Goal: Transaction & Acquisition: Purchase product/service

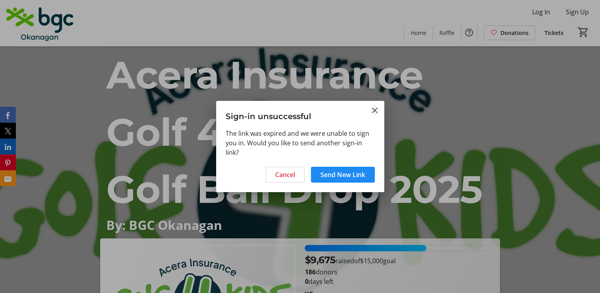
click at [372, 107] on mat-icon "Close" at bounding box center [375, 110] width 10 height 10
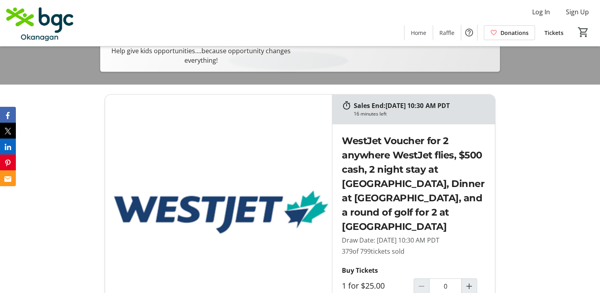
scroll to position [317, 0]
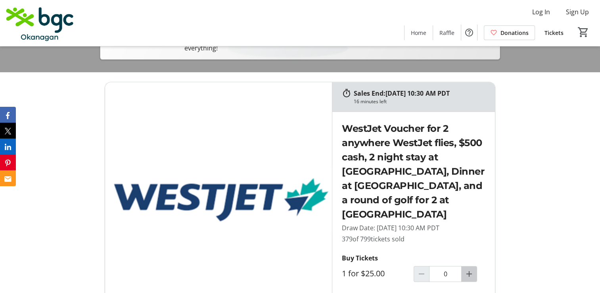
click at [471, 269] on mat-icon "Increment by one" at bounding box center [469, 274] width 10 height 10
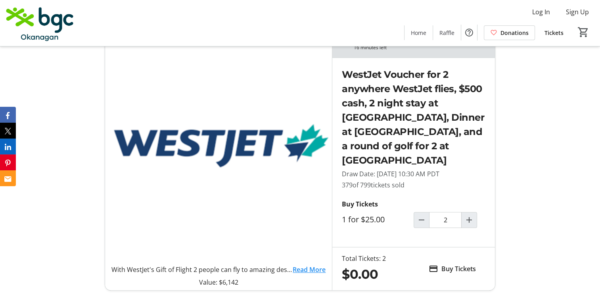
scroll to position [436, 0]
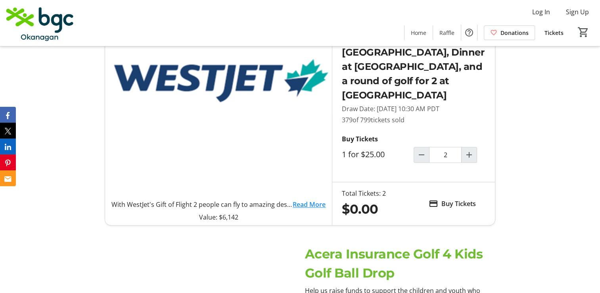
type input "2"
click at [446, 199] on span "Buy Tickets" at bounding box center [458, 204] width 34 height 10
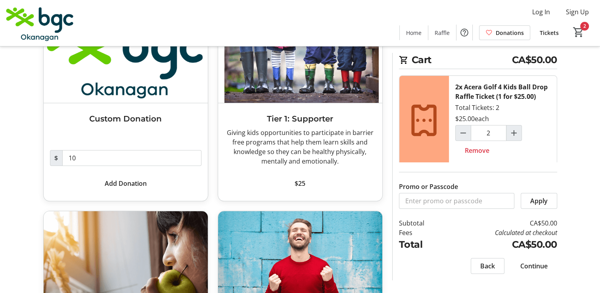
scroll to position [119, 0]
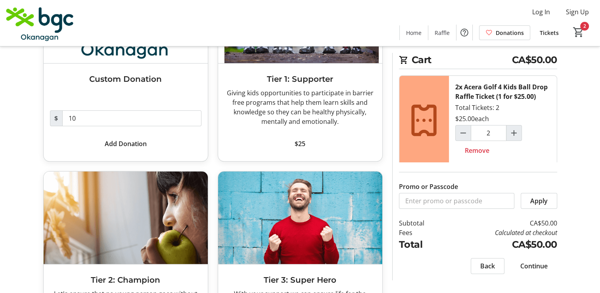
click at [531, 265] on span "Continue" at bounding box center [533, 266] width 27 height 10
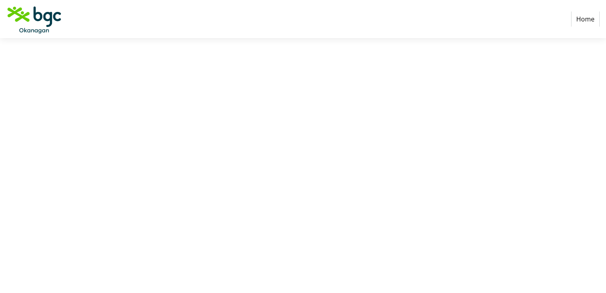
select select "CA"
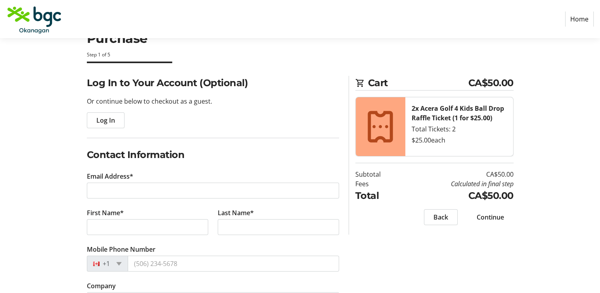
scroll to position [40, 0]
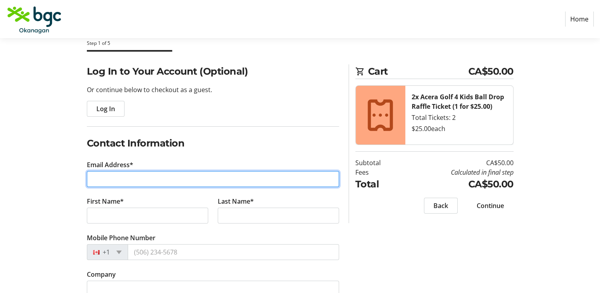
click at [130, 177] on input "Email Address*" at bounding box center [213, 179] width 252 height 16
type input "ref765@msn.com"
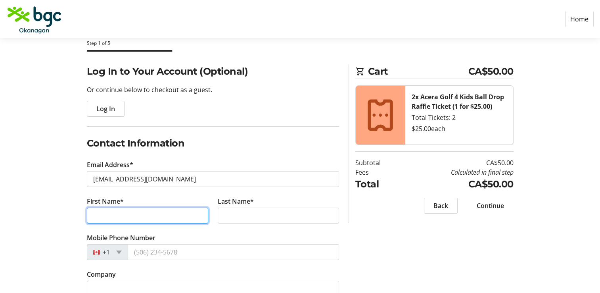
type input "Rob"
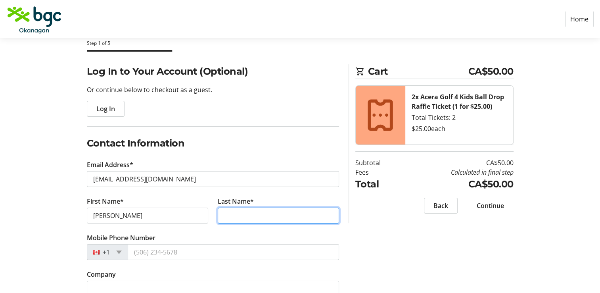
type input "Gordon"
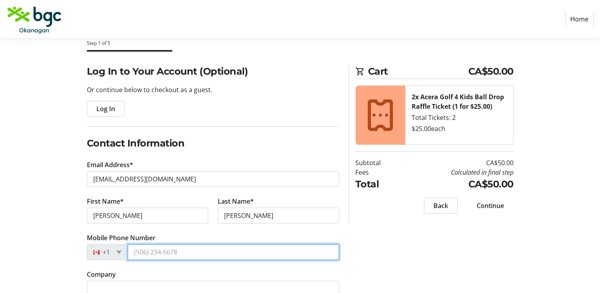
type input "(587) 897-3205"
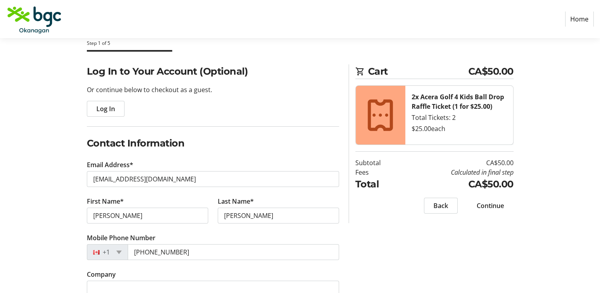
type input "1682 140 St"
type input "Surrey"
select select "BC"
type input "V4A 4G9"
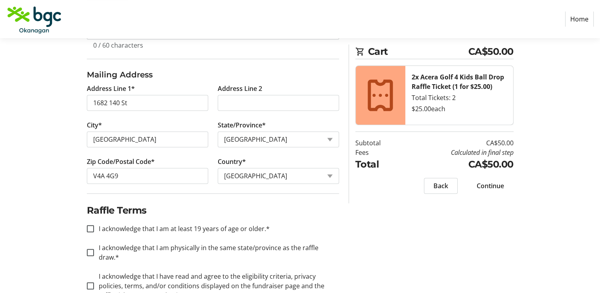
scroll to position [311, 0]
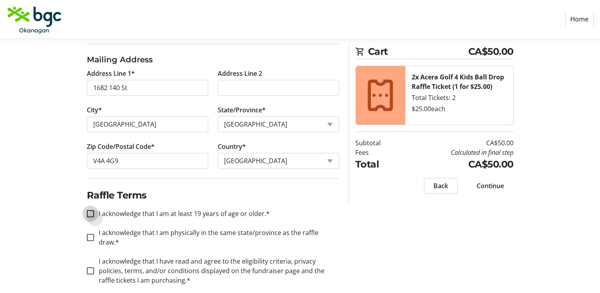
click at [92, 211] on input "I acknowledge that I am at least 19 years of age or older.*" at bounding box center [90, 213] width 7 height 7
checkbox input "true"
click at [90, 233] on input "I acknowledge that I am physically in the same state/province as the raffle dra…" at bounding box center [90, 236] width 7 height 7
checkbox input "true"
click at [89, 267] on input "I acknowledge that I have read and agree to the eligibility criteria, privacy p…" at bounding box center [90, 270] width 7 height 7
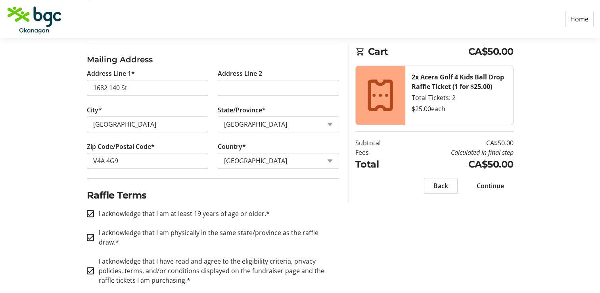
checkbox input "true"
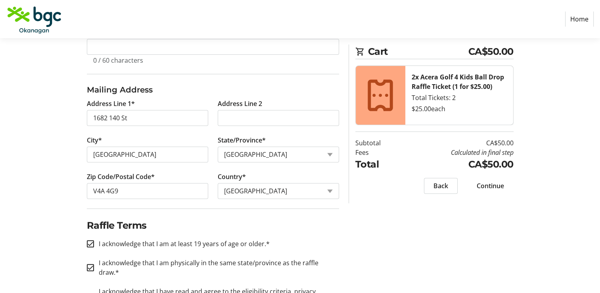
scroll to position [192, 0]
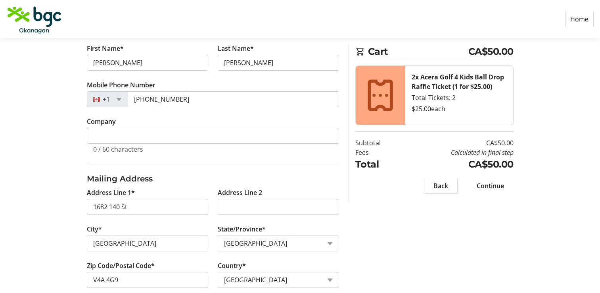
click at [496, 185] on span "Continue" at bounding box center [490, 186] width 27 height 10
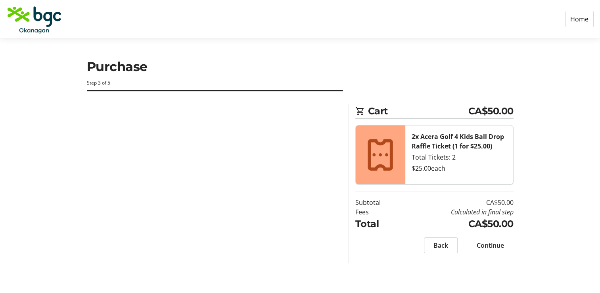
scroll to position [0, 0]
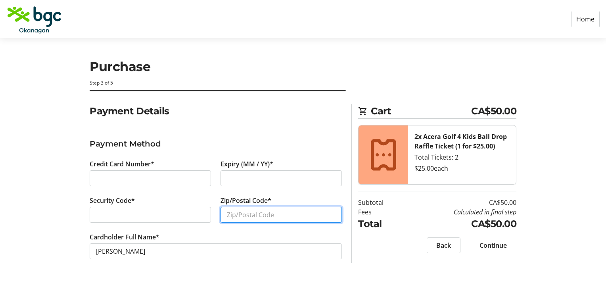
click at [239, 212] on input "Zip/Postal Code*" at bounding box center [280, 215] width 121 height 16
type input "V4A4G9"
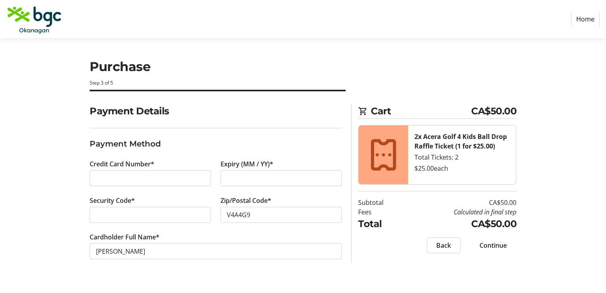
click at [484, 245] on span "Continue" at bounding box center [492, 245] width 27 height 10
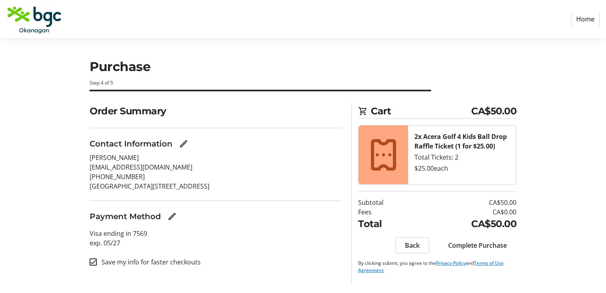
click at [475, 243] on span "Complete Purchase" at bounding box center [477, 245] width 59 height 10
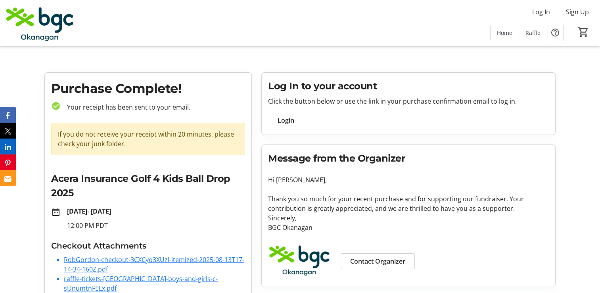
click at [112, 262] on link "RobGordon-checkout-3CXCyo3XUzI-itemized-2025-08-13T17-14-34-160Z.pdf" at bounding box center [154, 264] width 180 height 18
click at [56, 21] on img at bounding box center [40, 23] width 71 height 40
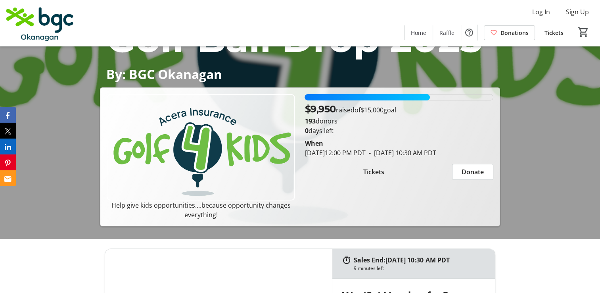
scroll to position [119, 0]
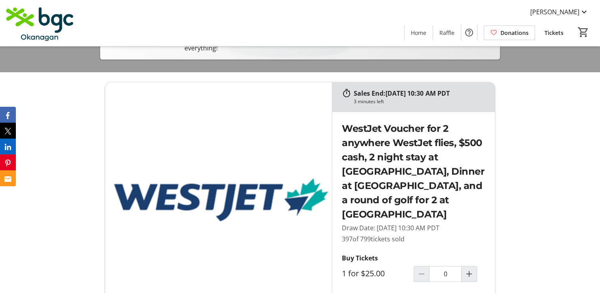
scroll to position [357, 0]
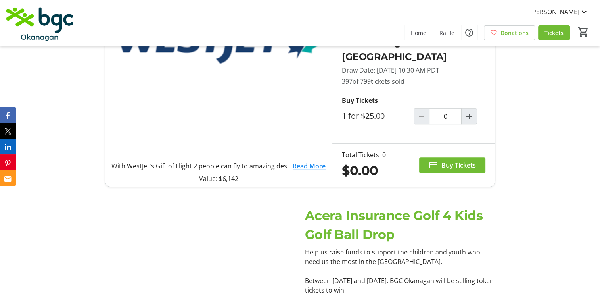
scroll to position [476, 0]
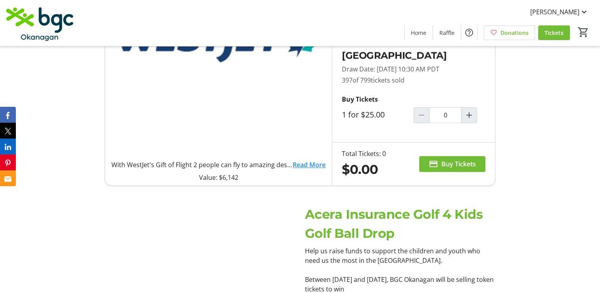
click at [306, 160] on link "Read More" at bounding box center [309, 165] width 33 height 10
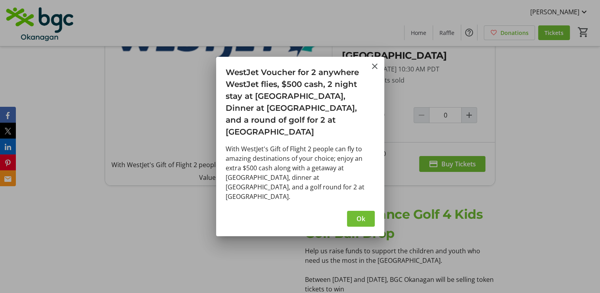
click at [524, 126] on div at bounding box center [300, 146] width 600 height 293
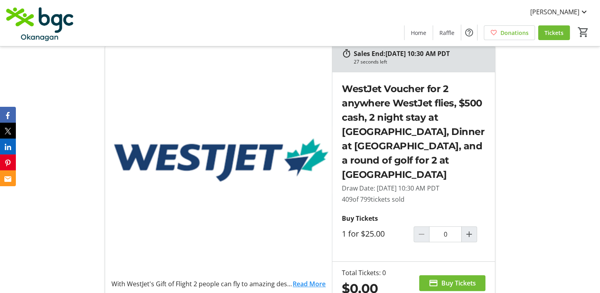
scroll to position [357, 0]
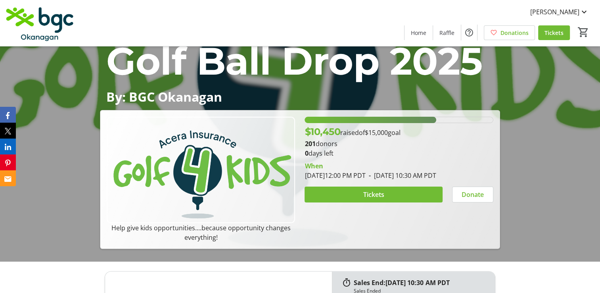
scroll to position [119, 0]
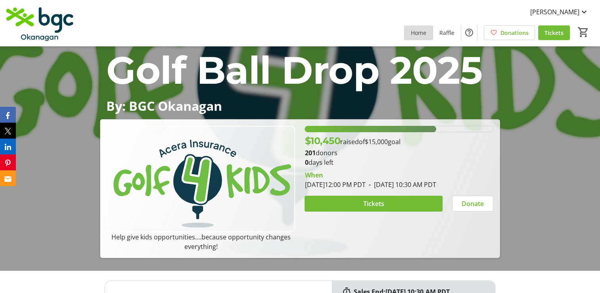
click at [417, 33] on span "Home" at bounding box center [418, 33] width 15 height 8
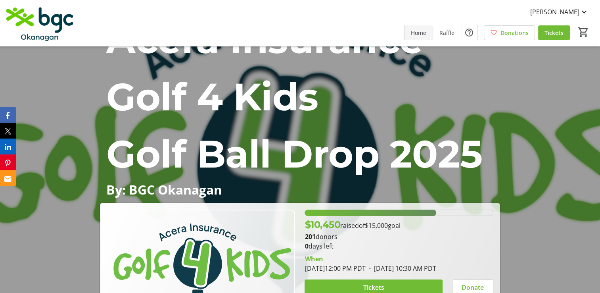
scroll to position [0, 0]
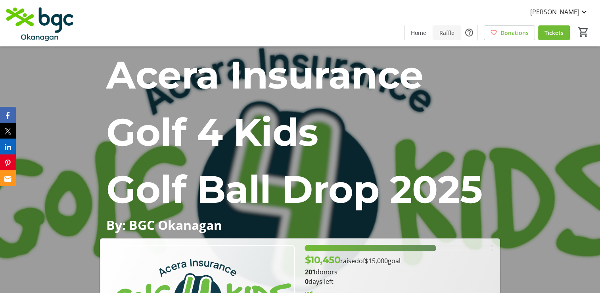
click at [446, 31] on span "Raffle" at bounding box center [446, 33] width 15 height 8
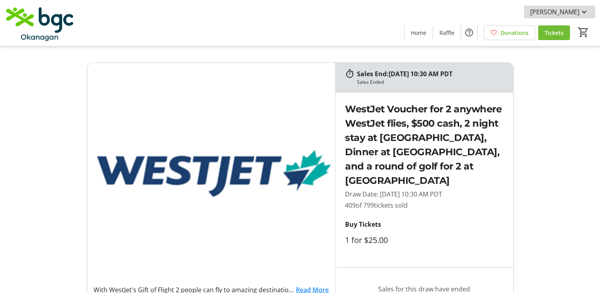
click at [572, 13] on span "[PERSON_NAME]" at bounding box center [554, 12] width 49 height 10
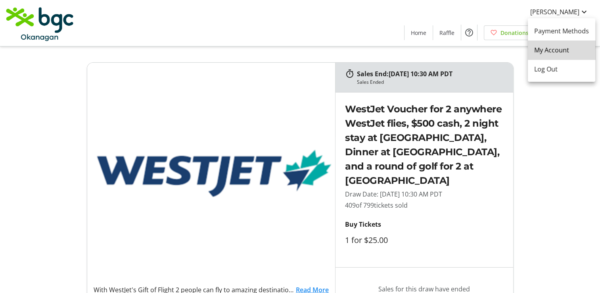
click at [570, 47] on span "My Account" at bounding box center [561, 50] width 55 height 10
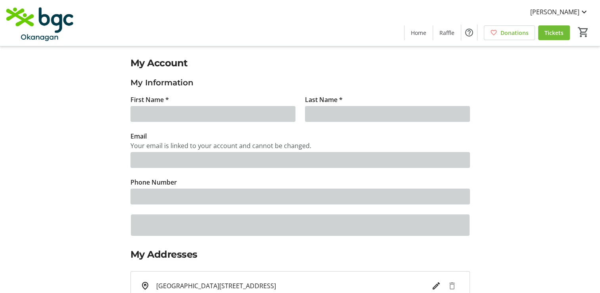
type input "Rob"
type input "Gordon"
type input "ref765@msn.com"
type input "(587) 897-3205"
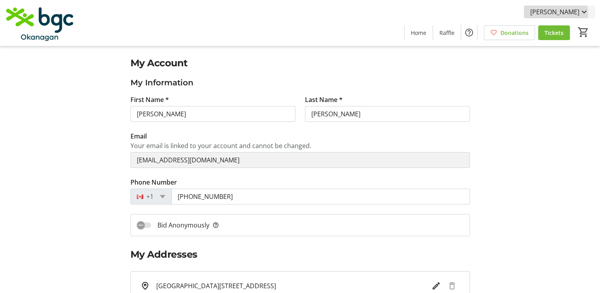
click at [568, 13] on span "[PERSON_NAME]" at bounding box center [554, 12] width 49 height 10
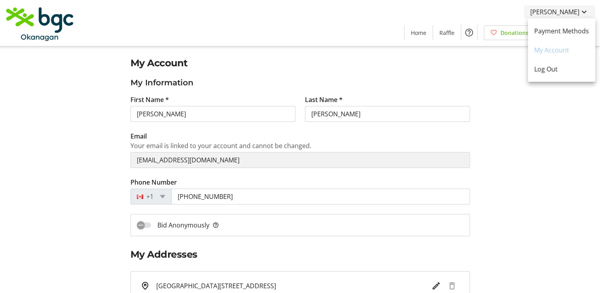
click at [568, 13] on div at bounding box center [300, 146] width 600 height 293
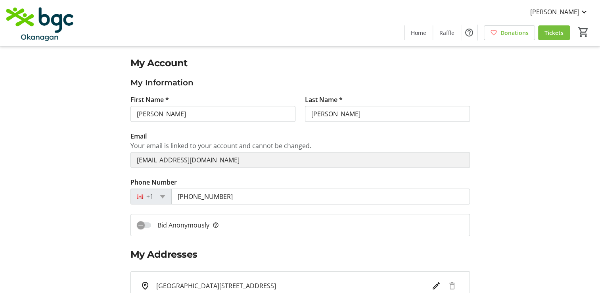
click at [560, 31] on span "Tickets" at bounding box center [553, 33] width 19 height 8
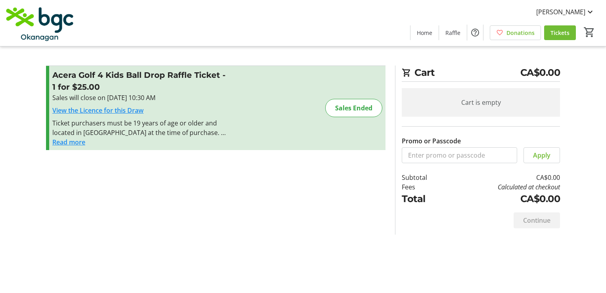
click at [76, 145] on button "Read more" at bounding box center [68, 142] width 33 height 10
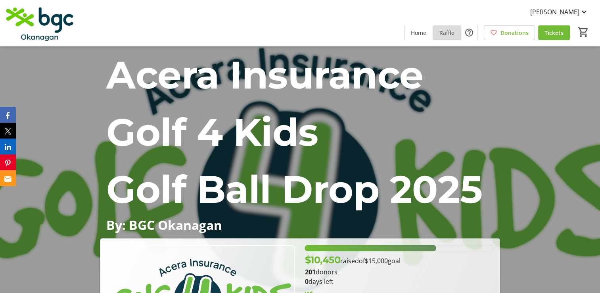
click at [445, 32] on span "Raffle" at bounding box center [446, 33] width 15 height 8
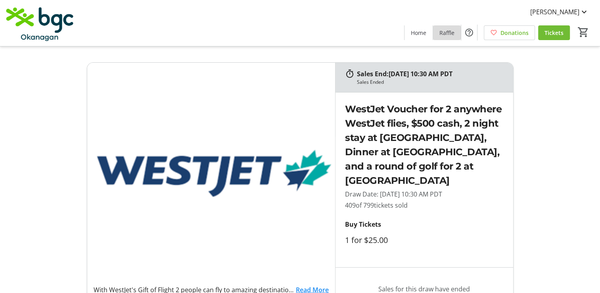
click at [446, 30] on span "Raffle" at bounding box center [446, 33] width 15 height 8
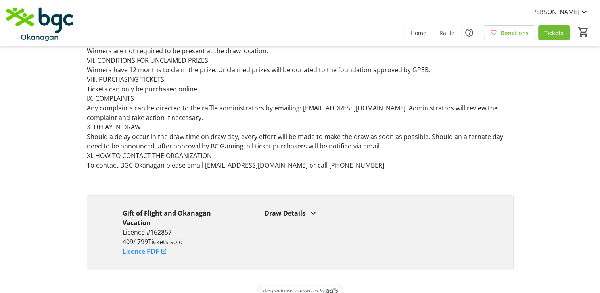
scroll to position [650, 0]
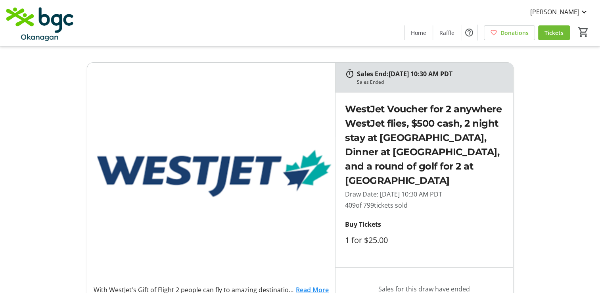
click at [54, 24] on img at bounding box center [40, 23] width 71 height 40
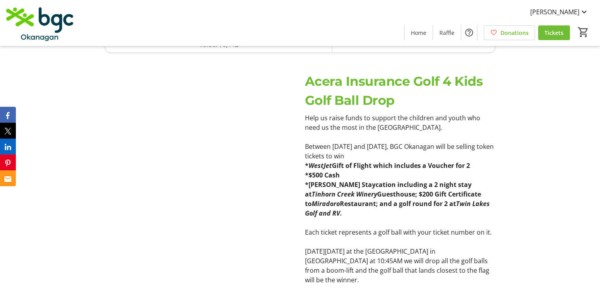
scroll to position [595, 0]
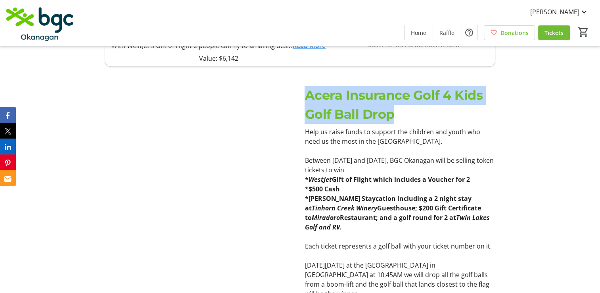
drag, startPoint x: 307, startPoint y: 80, endPoint x: 401, endPoint y: 102, distance: 96.6
click at [402, 103] on div "Acera Insurance Golf 4 Kids Golf Ball Drop" at bounding box center [399, 105] width 190 height 38
drag, startPoint x: 401, startPoint y: 102, endPoint x: 358, endPoint y: 89, distance: 45.1
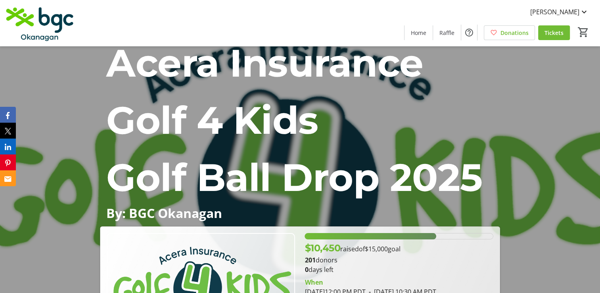
scroll to position [0, 0]
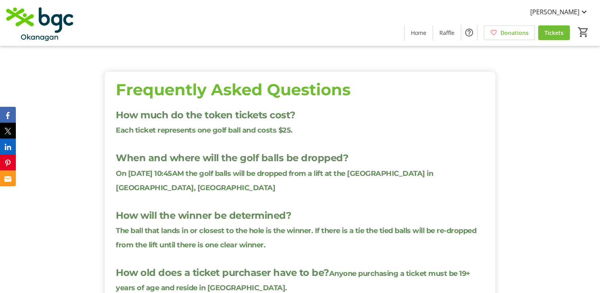
scroll to position [1348, 0]
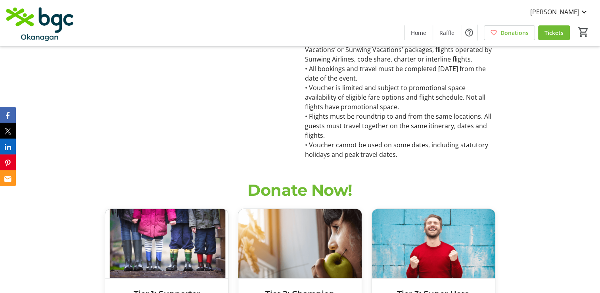
scroll to position [951, 0]
